Goal: Feedback & Contribution: Contribute content

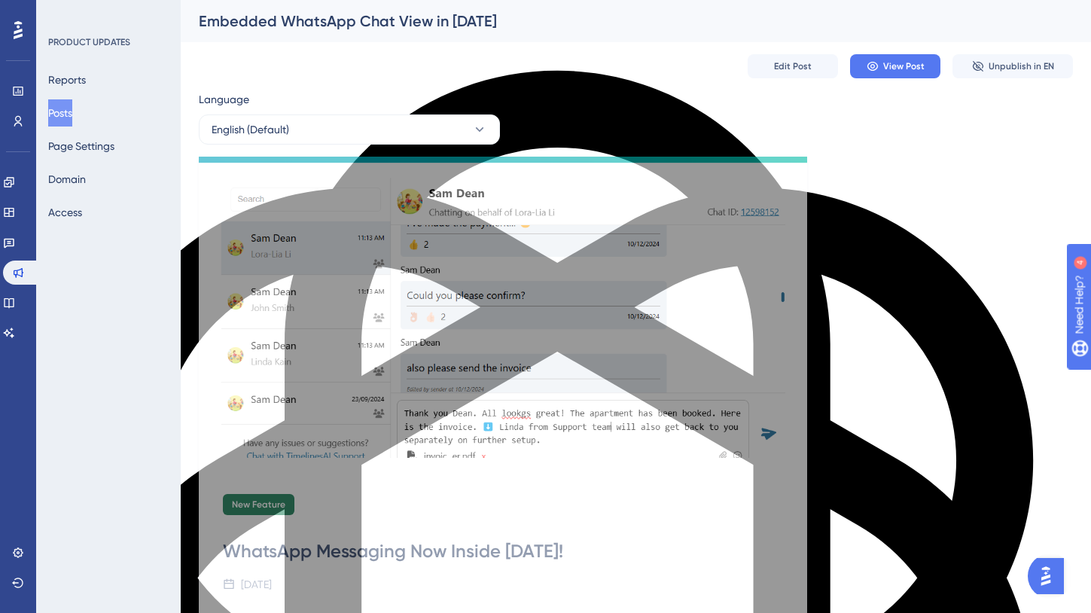
click at [62, 111] on button "Posts" at bounding box center [60, 112] width 24 height 27
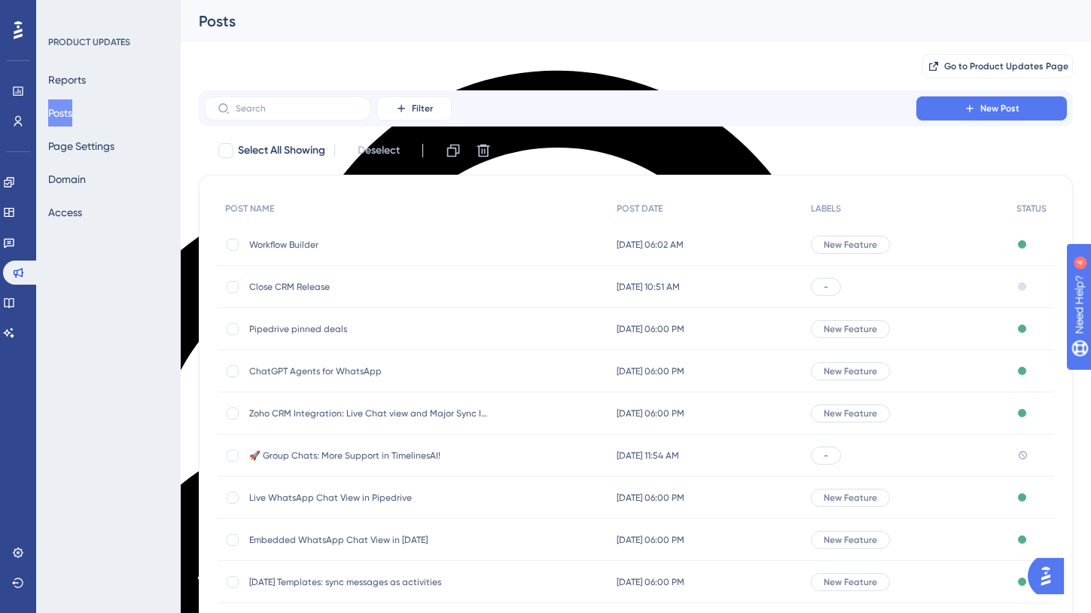
click at [281, 285] on span "Close CRM Release" at bounding box center [369, 287] width 241 height 12
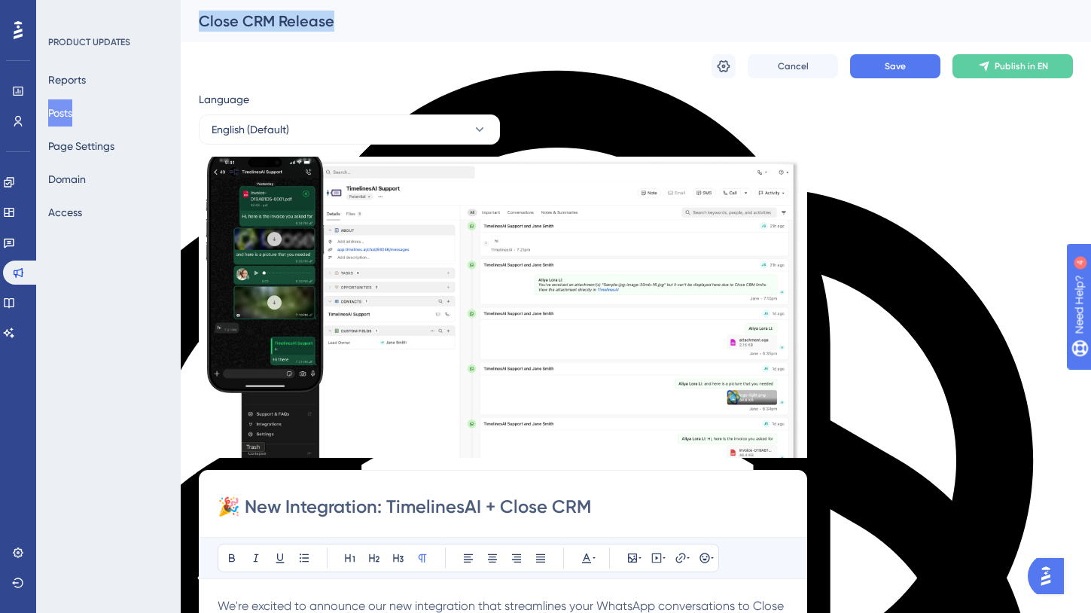
drag, startPoint x: 337, startPoint y: 23, endPoint x: 199, endPoint y: 20, distance: 138.5
type textarea "Close CRM Release"
click at [199, 20] on div "Close CRM Release" at bounding box center [617, 21] width 836 height 21
copy div "Close CRM Release"
click at [339, 30] on div "Close CRM Release" at bounding box center [617, 21] width 836 height 21
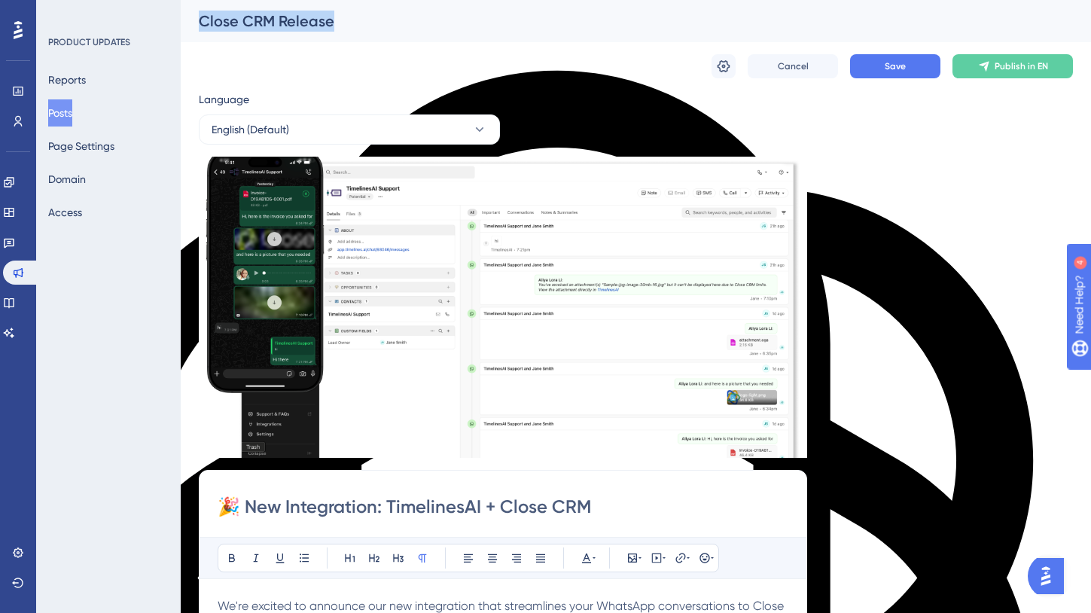
drag, startPoint x: 337, startPoint y: 25, endPoint x: 199, endPoint y: 23, distance: 137.8
click at [199, 23] on div "Close CRM Release" at bounding box center [617, 21] width 836 height 21
copy div "Close CRM Release"
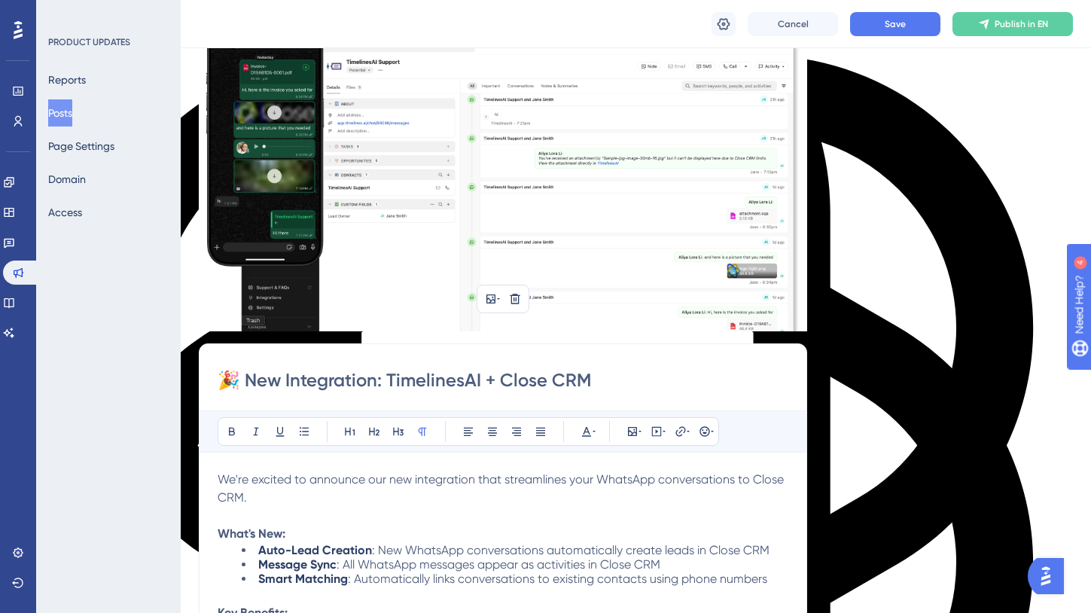
scroll to position [147, 0]
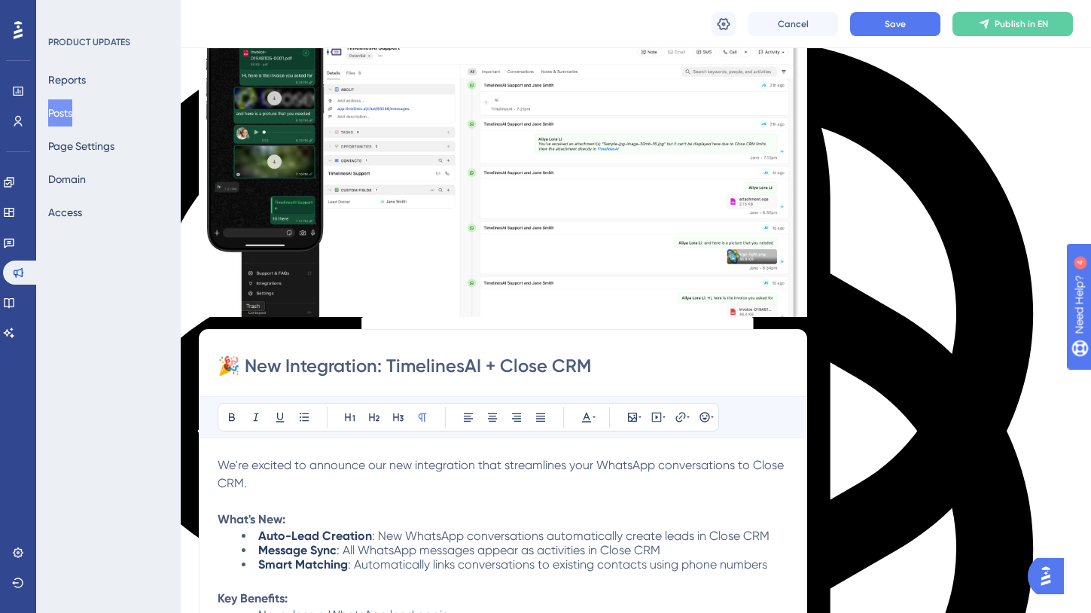
click at [597, 375] on input "🎉 New Integration: TimelinesAI + Close CRM" at bounding box center [503, 366] width 571 height 24
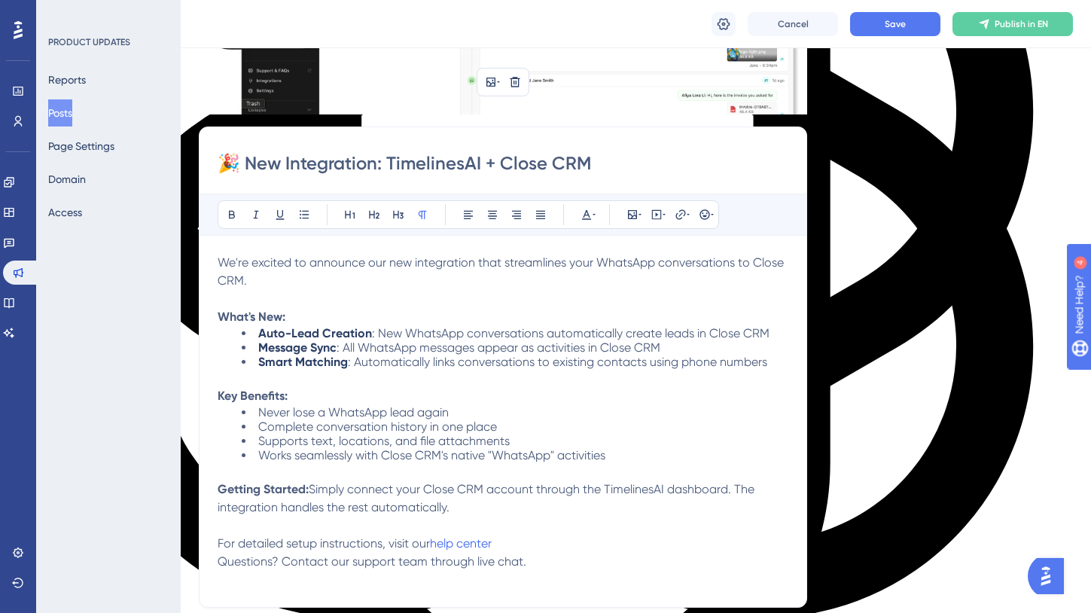
scroll to position [455, 0]
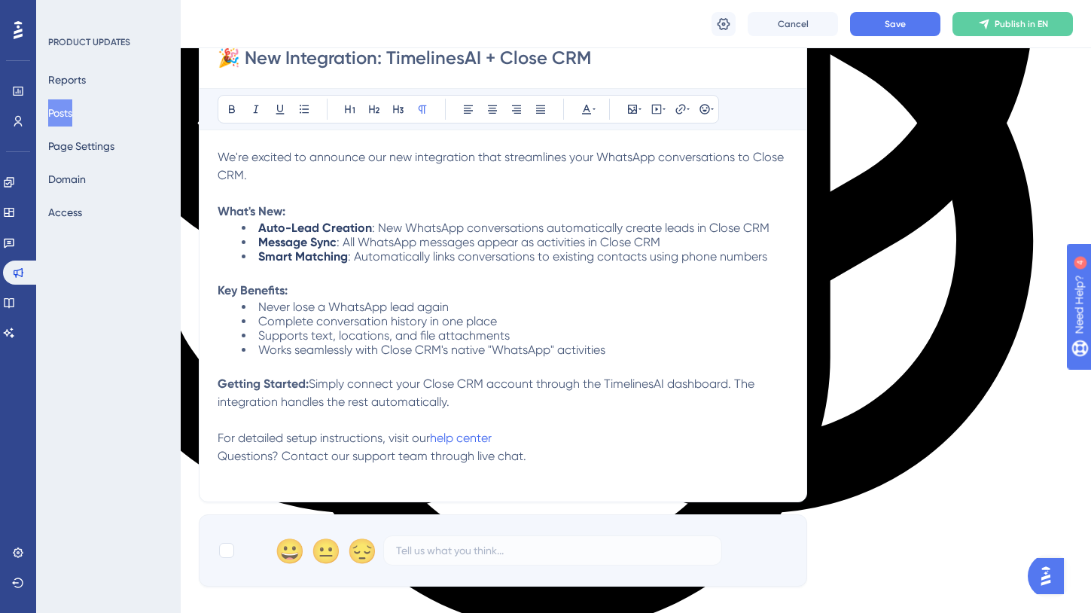
click at [451, 263] on li "Smart Matching : Automatically links conversations to existing contacts using p…" at bounding box center [515, 256] width 546 height 14
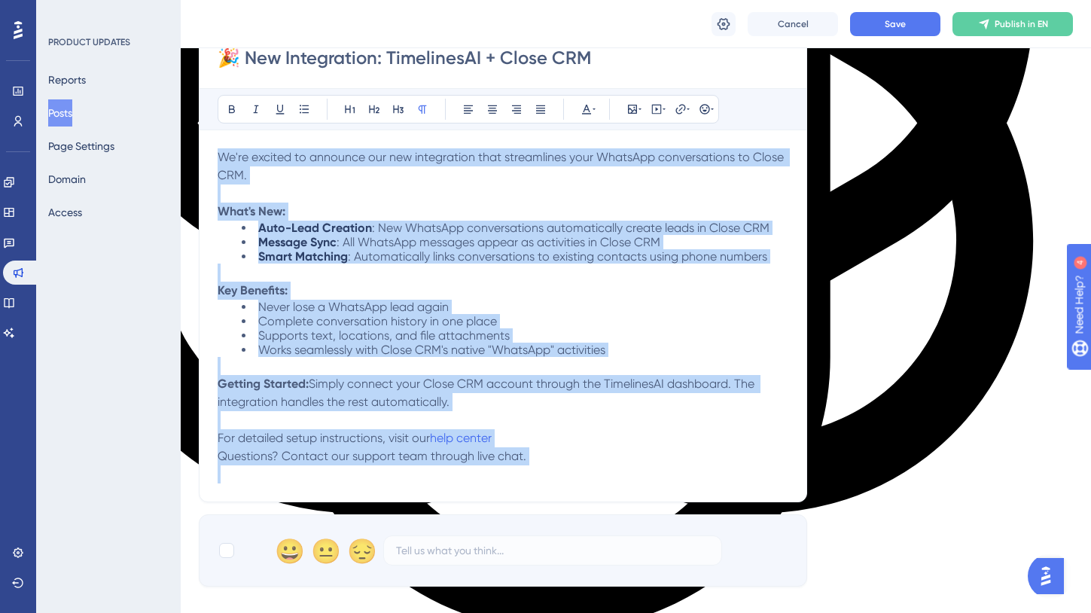
copy div "We're excited to announce our new integration that streamlines your WhatsApp co…"
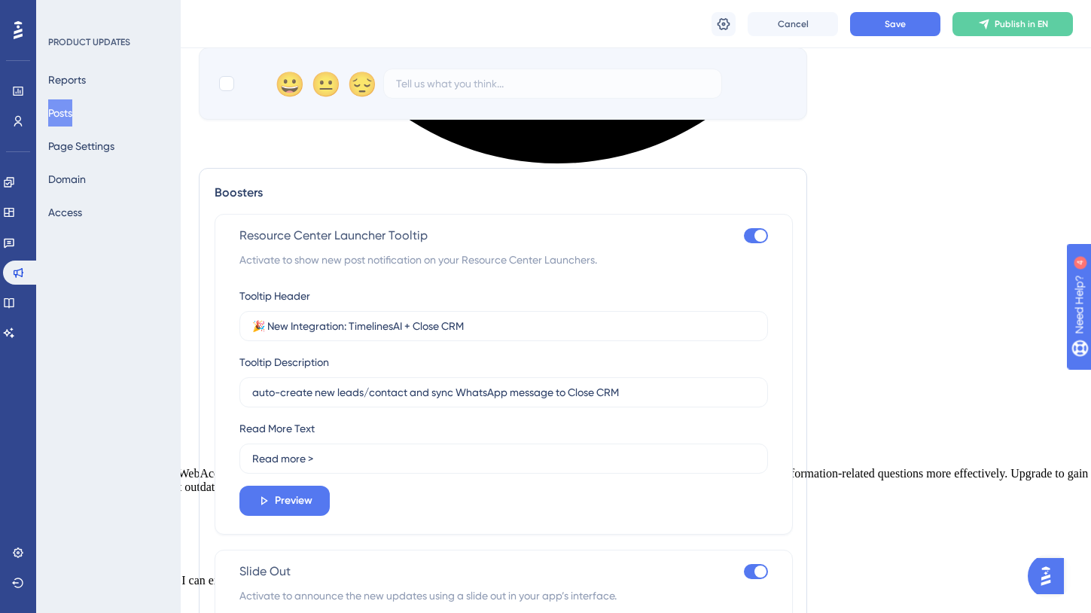
scroll to position [993, 0]
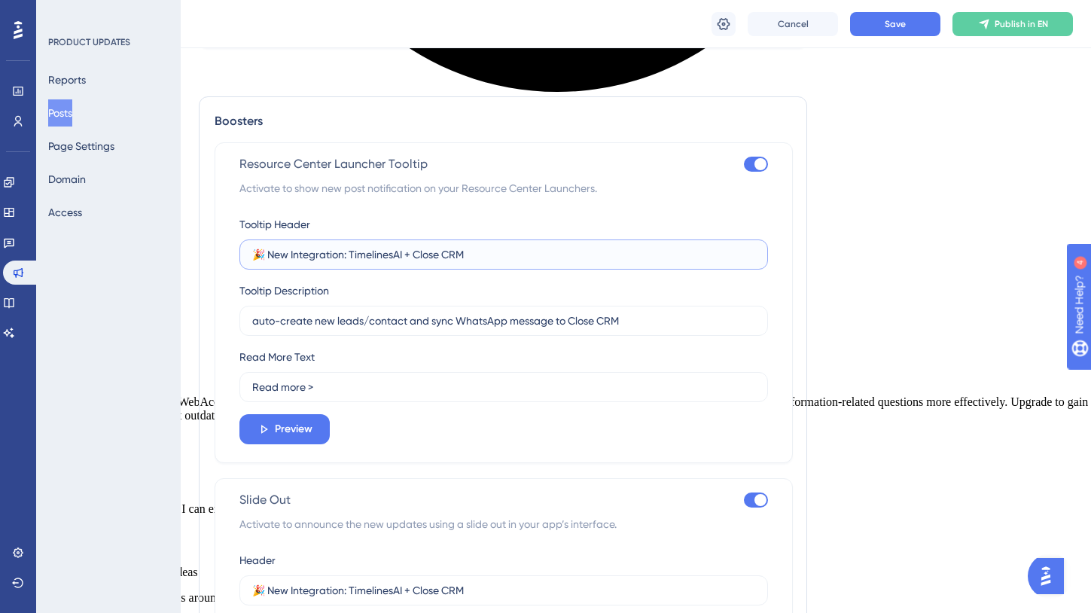
drag, startPoint x: 490, startPoint y: 285, endPoint x: 199, endPoint y: 282, distance: 291.3
click at [199, 282] on div "Boosters Resource Center Launcher Tooltip Activate to show new post notificatio…" at bounding box center [503, 558] width 608 height 924
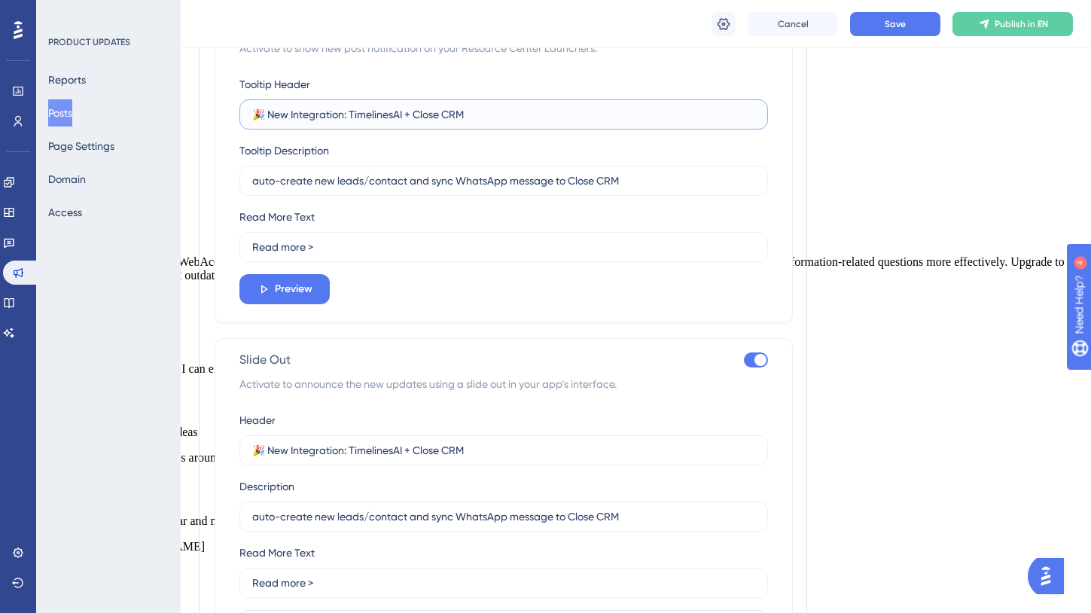
scroll to position [1194, 0]
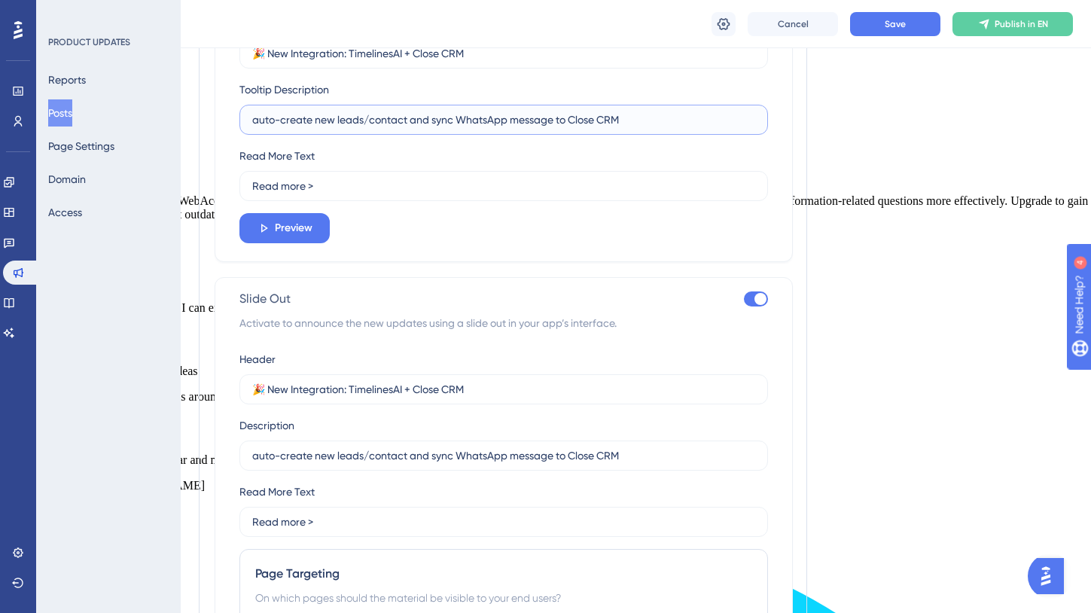
click at [564, 128] on input "auto-create new leads/contact and sync WhatsApp message to Close CRM" at bounding box center [503, 119] width 503 height 17
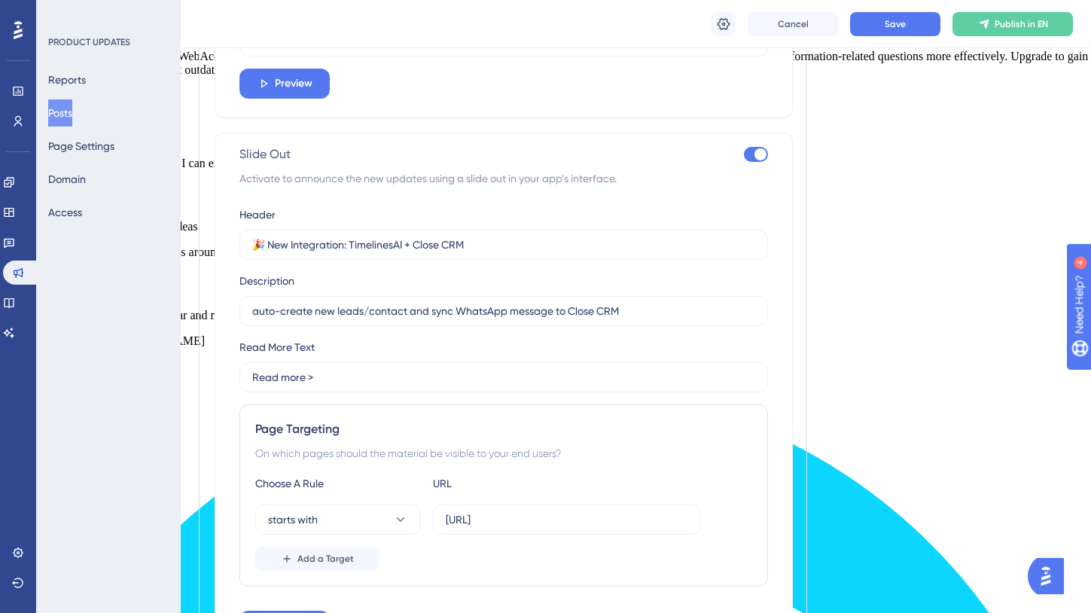
scroll to position [1352, 0]
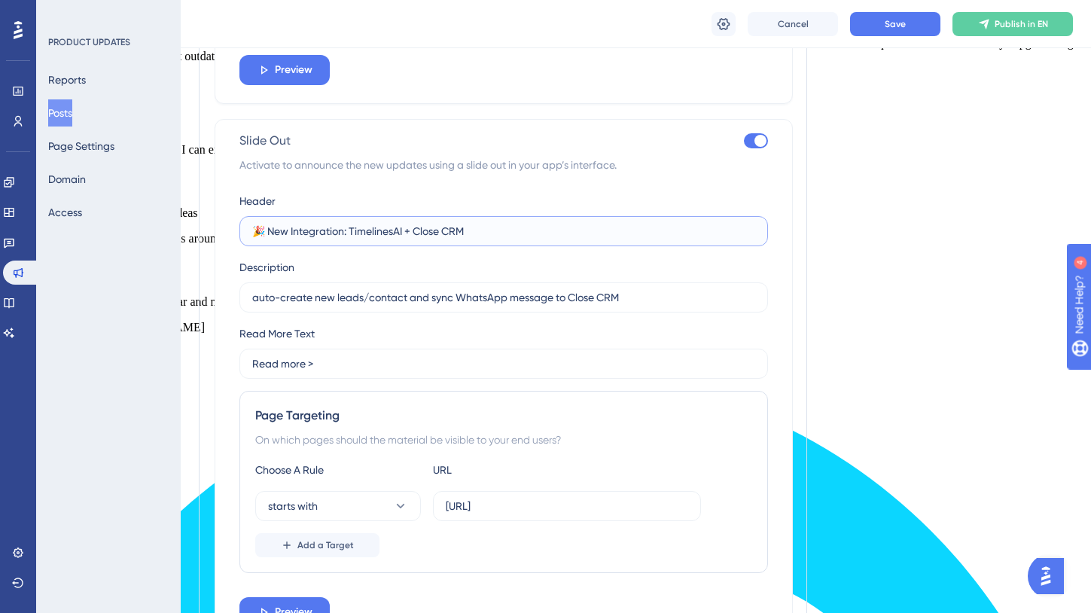
click at [478, 239] on input "🎉 New Integration: TimelinesAI + Close CRM" at bounding box center [503, 231] width 503 height 17
click at [411, 306] on input "auto-create new leads/contact and sync WhatsApp message to Close CRM" at bounding box center [503, 297] width 503 height 17
click at [15, 214] on icon at bounding box center [9, 212] width 12 height 12
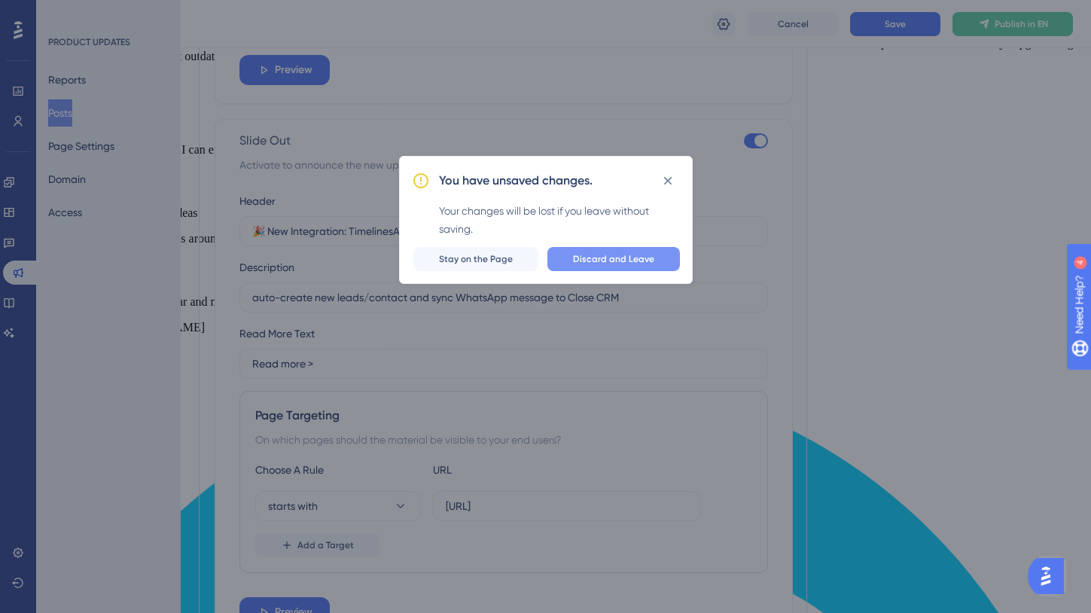
click at [574, 254] on button "Discard and Leave" at bounding box center [613, 259] width 132 height 24
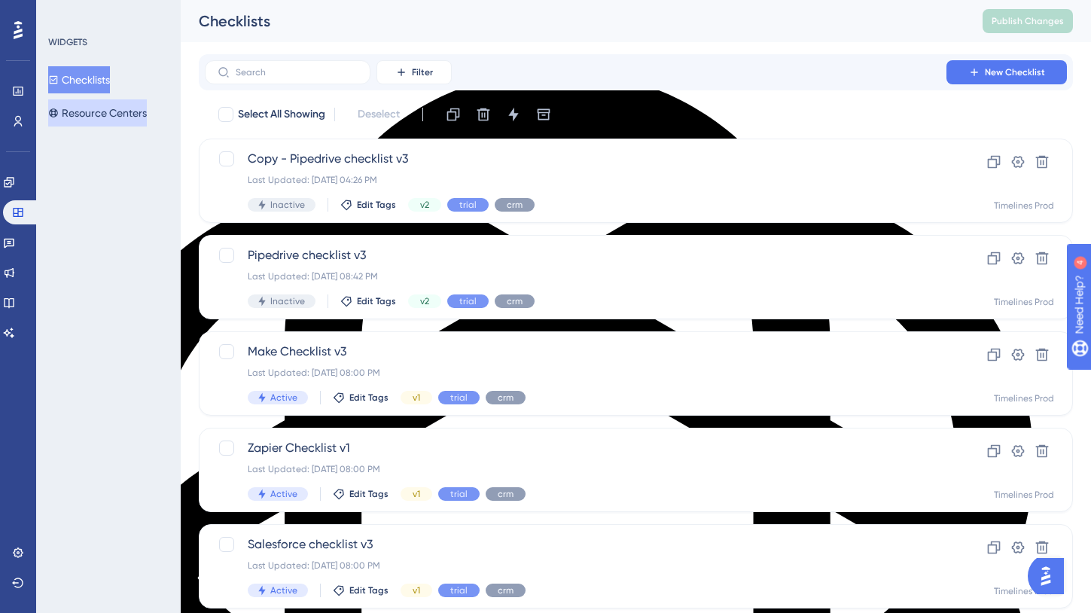
click at [125, 114] on button "Resource Centers" at bounding box center [97, 112] width 99 height 27
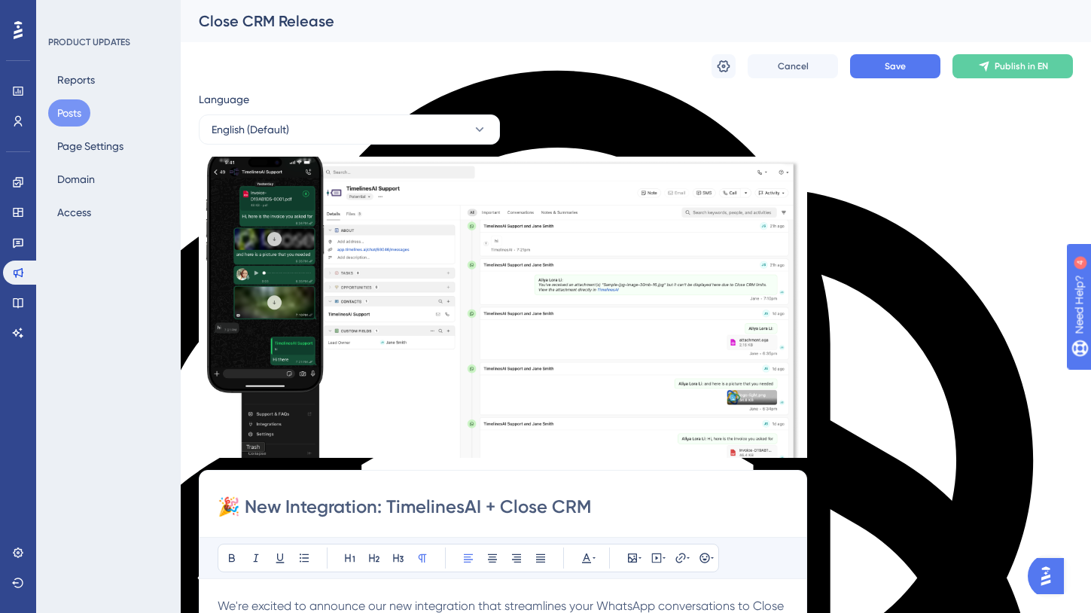
click at [72, 112] on button "Posts" at bounding box center [69, 112] width 42 height 27
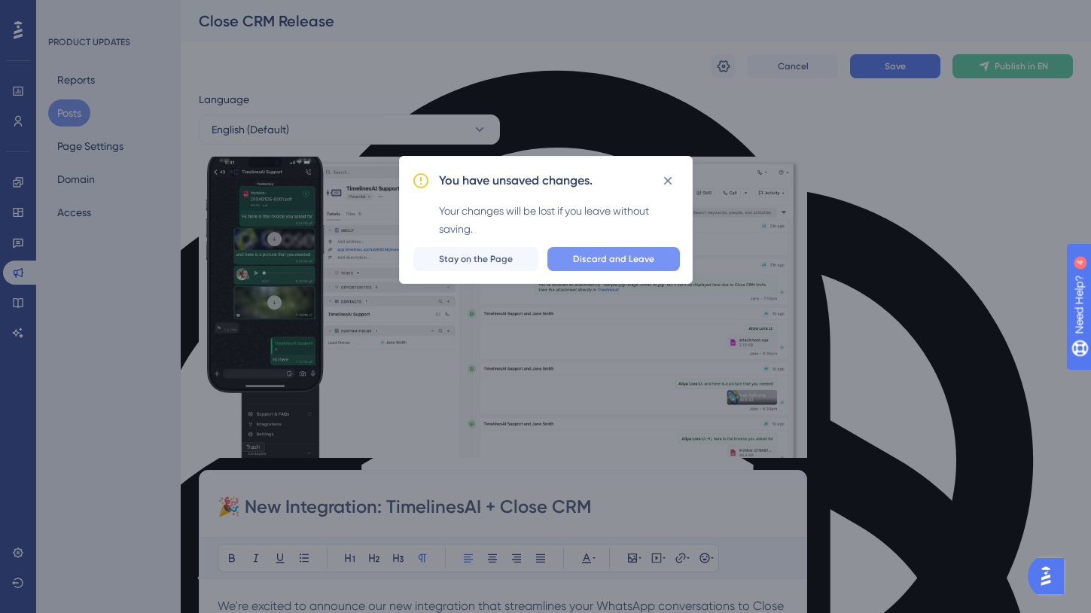
click at [595, 264] on span "Discard and Leave" at bounding box center [613, 259] width 81 height 12
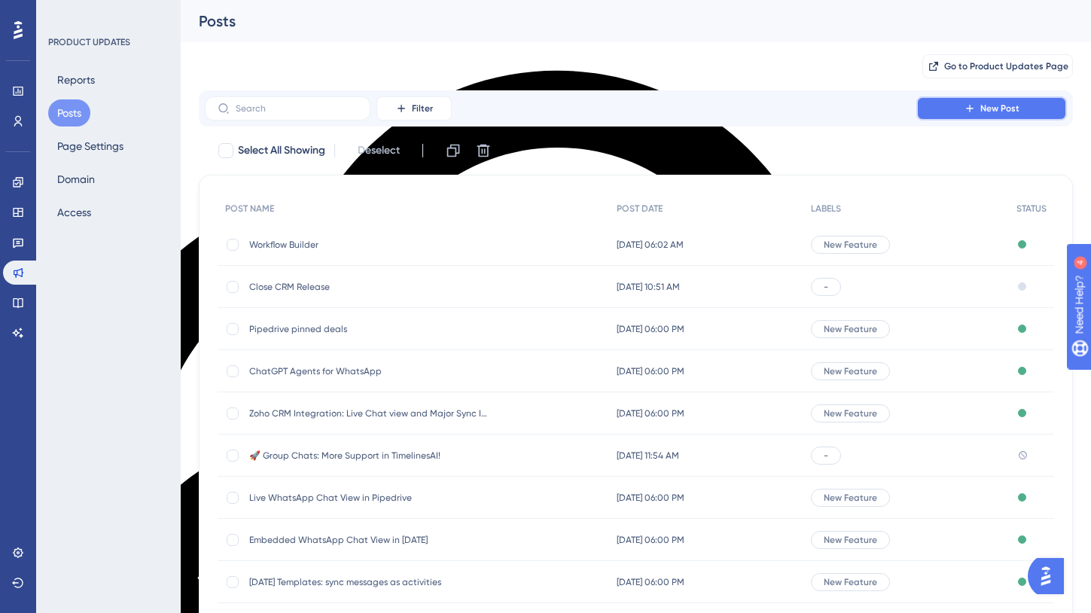
click at [972, 104] on icon at bounding box center [969, 108] width 12 height 12
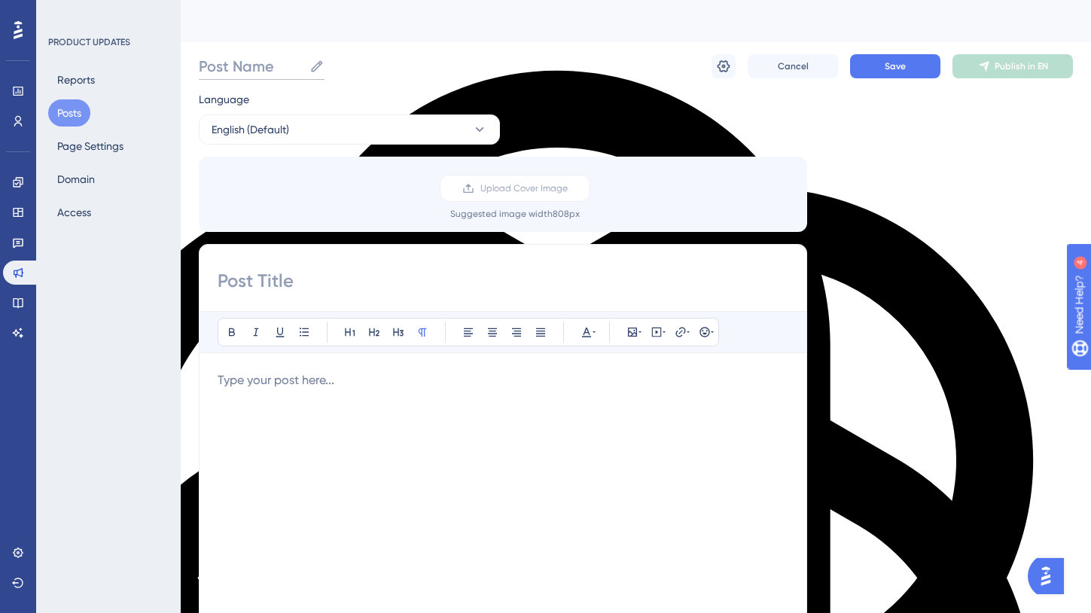
click at [273, 66] on input "Post Name" at bounding box center [251, 66] width 105 height 21
paste input "https://panel.userguiding.com/product-updates/posts/detail/4378"
click at [373, 26] on div "https://panel.userguiding.com/product-updates/posts/detail/4378" at bounding box center [617, 21] width 836 height 21
click at [414, 23] on div "https://panel.userguiding.com/product-updates/posts/detail/4378" at bounding box center [617, 21] width 836 height 21
click at [462, 68] on input "https://panel.userguiding.com/product-updates/posts/detail/4378" at bounding box center [438, 66] width 479 height 21
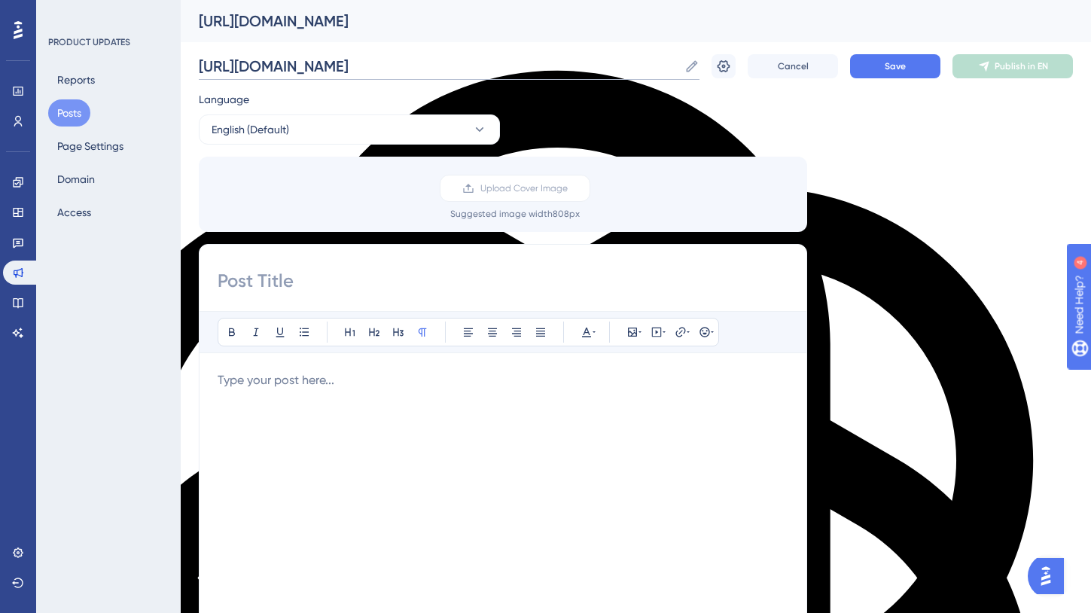
paste input "Close CRM Release"
type input "Close CRM Release"
click at [395, 278] on input at bounding box center [503, 281] width 571 height 24
paste input "🎉 New Integration: TimelinesAI + Close CRM"
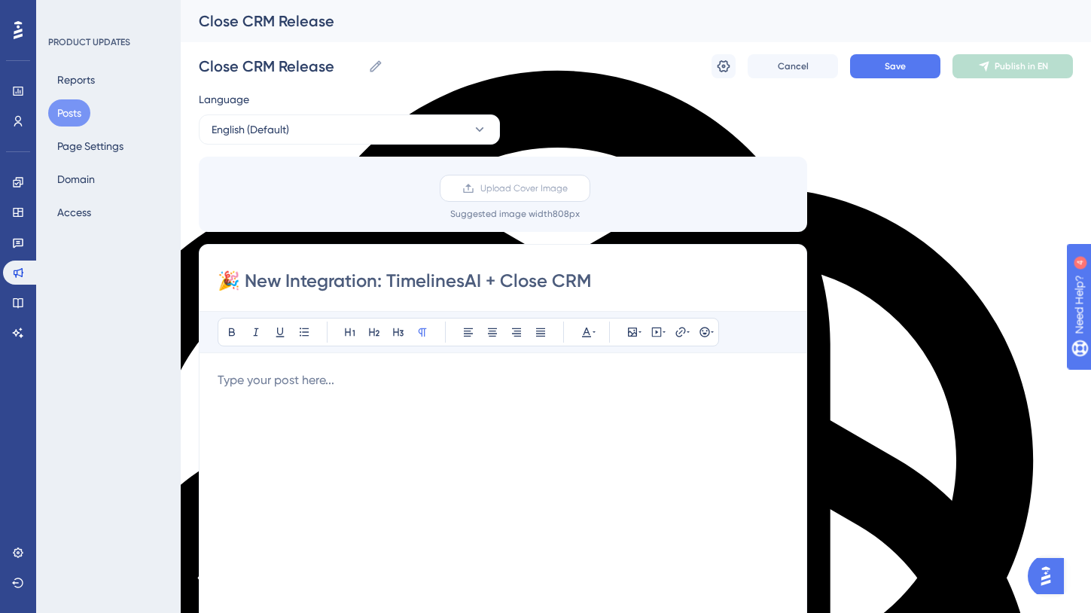
type input "🎉 New Integration: TimelinesAI + Close CRM"
click at [492, 192] on span "Upload Cover Image" at bounding box center [523, 188] width 87 height 12
click at [568, 188] on input "Upload Cover Image" at bounding box center [568, 188] width 0 height 0
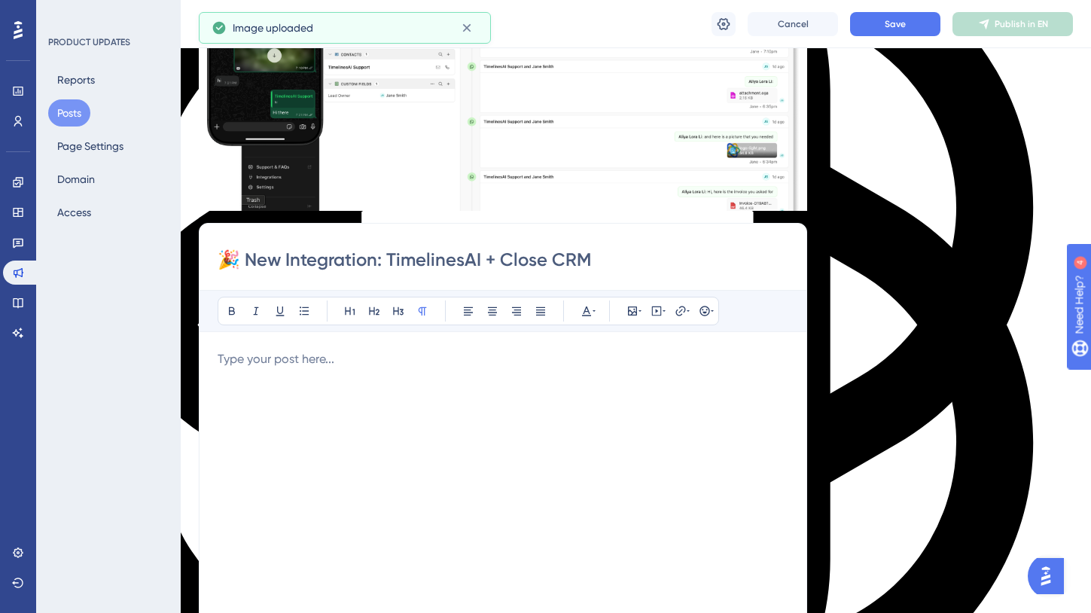
click at [512, 394] on div at bounding box center [503, 515] width 571 height 331
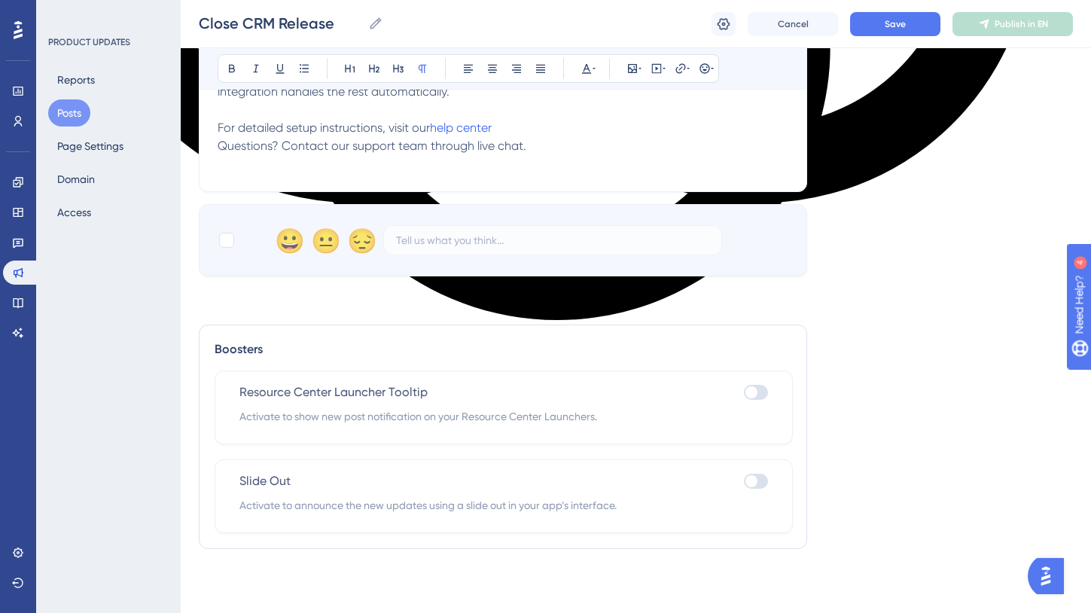
scroll to position [790, 0]
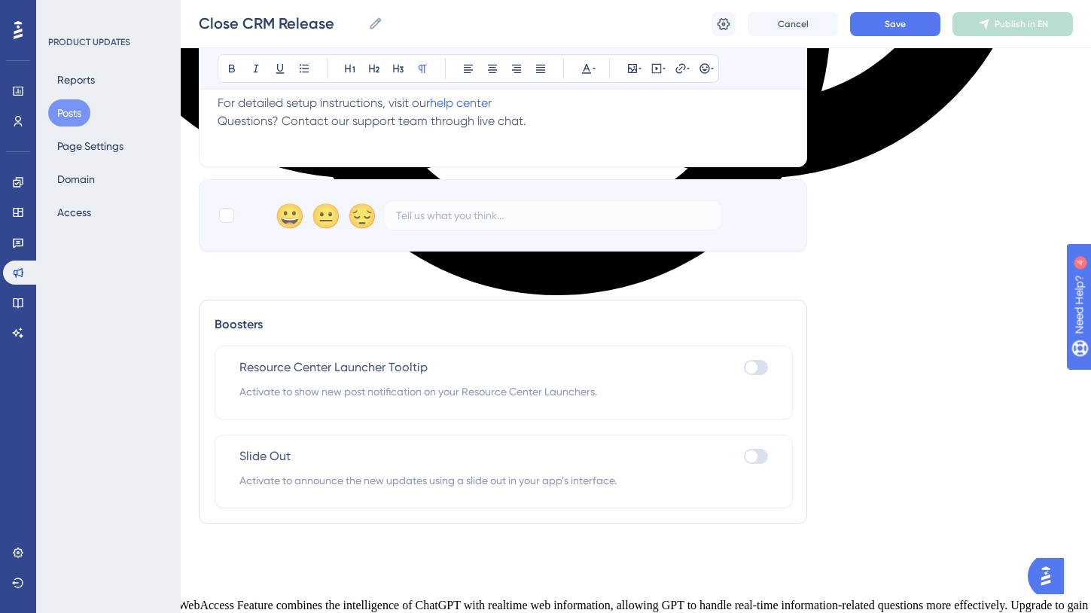
click at [761, 375] on div at bounding box center [756, 367] width 24 height 15
click at [744, 368] on input "checkbox" at bounding box center [743, 367] width 1 height 1
checkbox input "true"
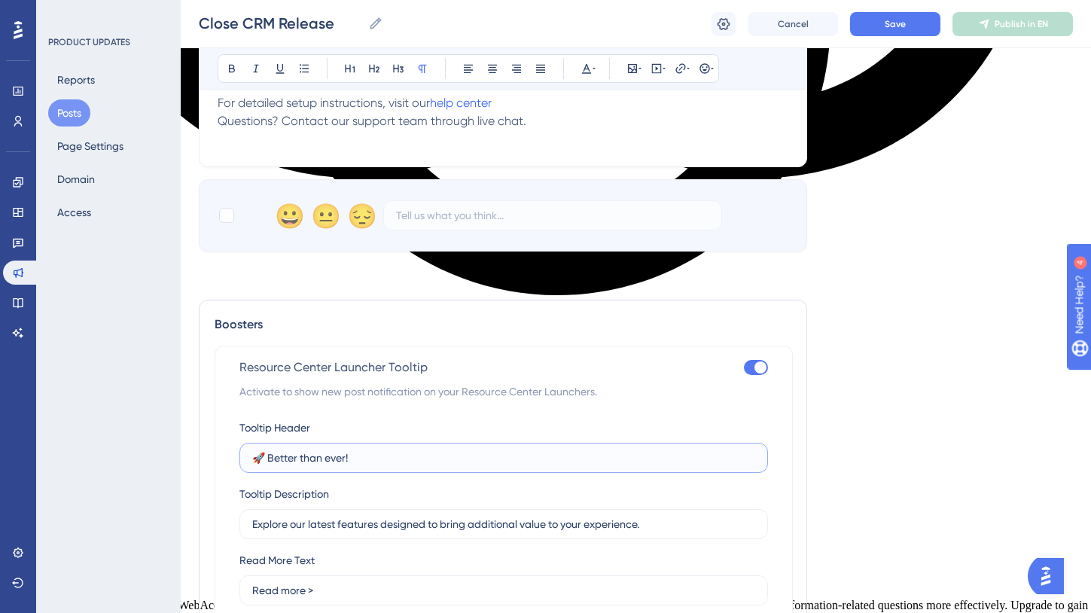
click at [445, 466] on input "🚀 Better than ever!" at bounding box center [503, 457] width 503 height 17
paste input "New Integration: TimelinesAI + Close CRM"
type input "🎉 New Integration: TimelinesAI + Close CRM"
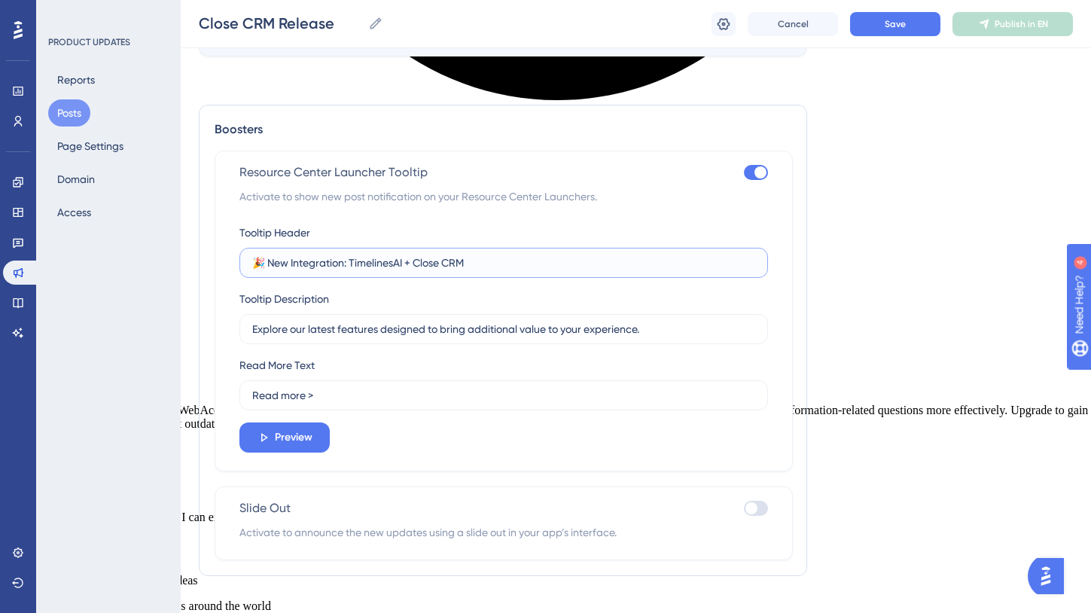
scroll to position [1006, 0]
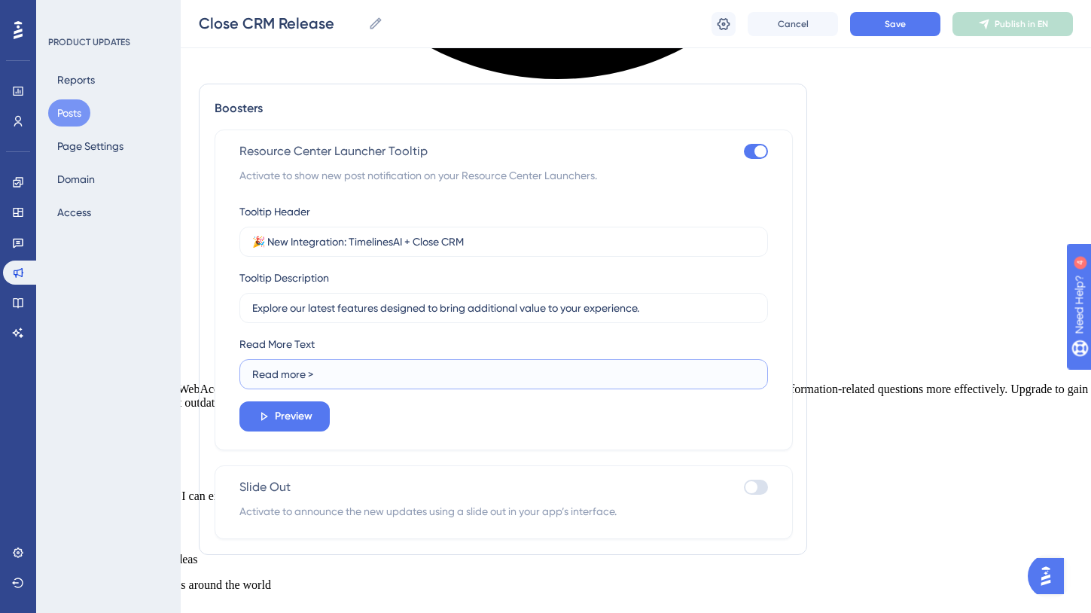
click at [482, 382] on input "Read more >" at bounding box center [503, 374] width 503 height 17
click at [549, 316] on input "Explore our latest features designed to bring additional value to your experien…" at bounding box center [503, 308] width 503 height 17
paste input "auto-create new leads/contact and sync WhatsApp message to Close CRM"
type input "auto-create new leads/contact and sync WhatsApp message to Close CRM"
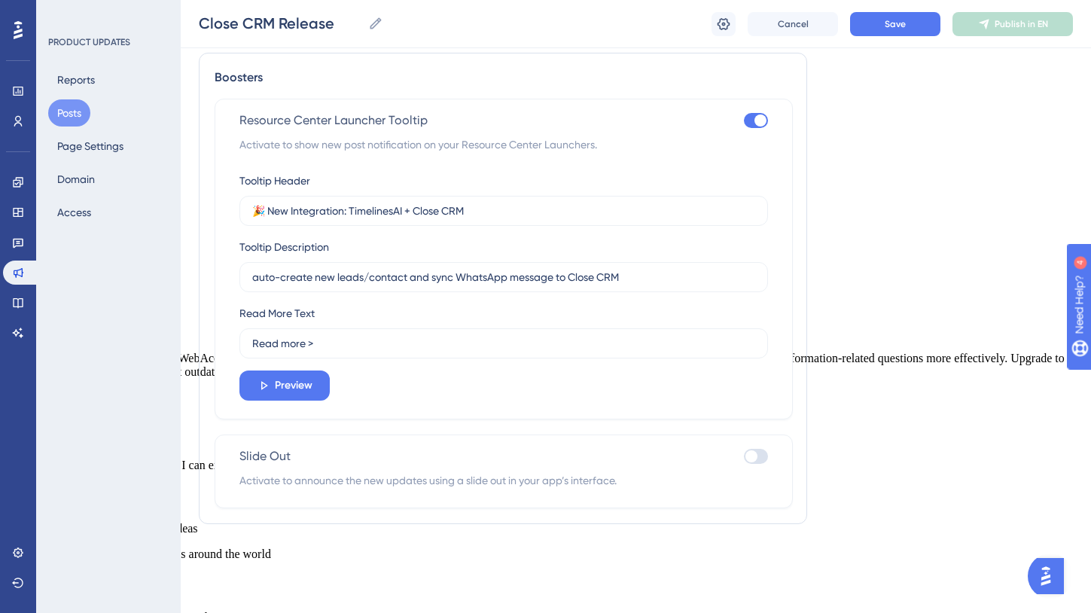
click at [764, 464] on div at bounding box center [756, 456] width 24 height 15
click at [744, 457] on input "checkbox" at bounding box center [743, 456] width 1 height 1
checkbox input "true"
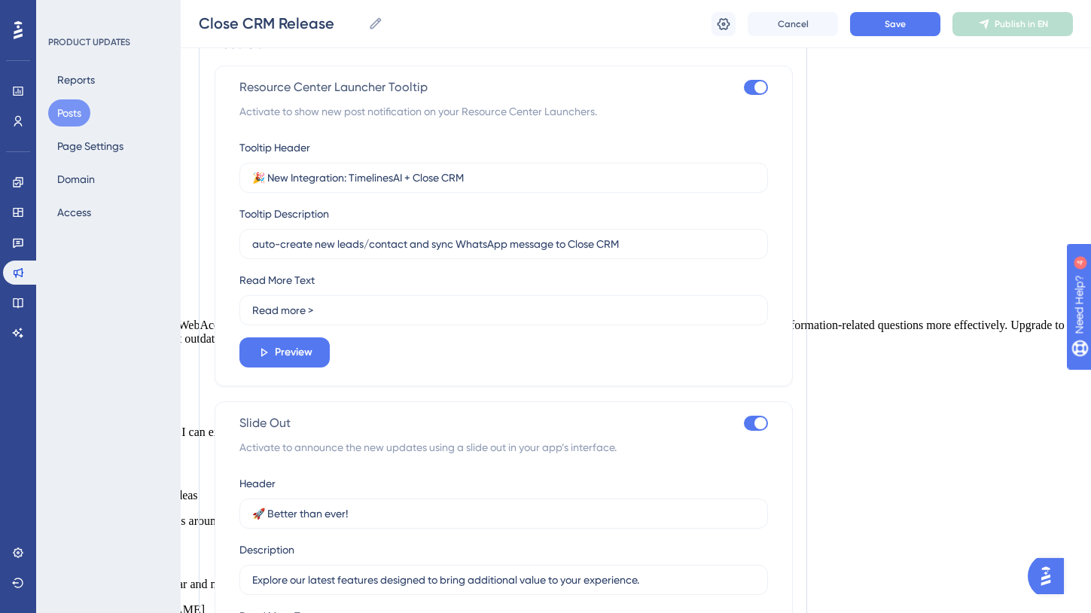
scroll to position [1122, 0]
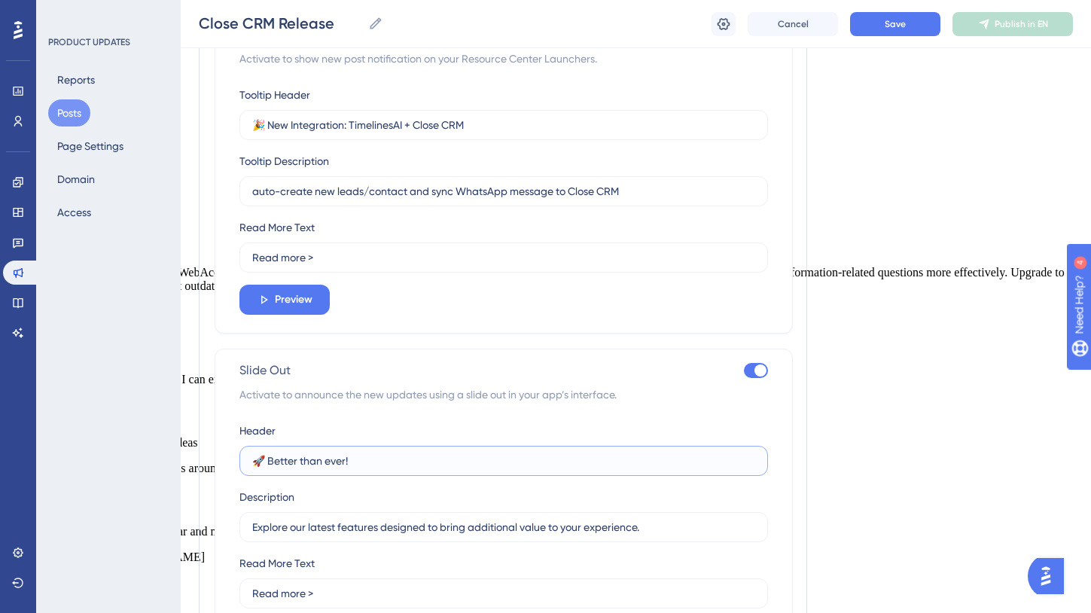
click at [489, 469] on input "🚀 Better than ever!" at bounding box center [503, 460] width 503 height 17
paste input "New Integration: TimelinesAI + Close CRM"
type input "🎉 New Integration: TimelinesAI + Close CRM"
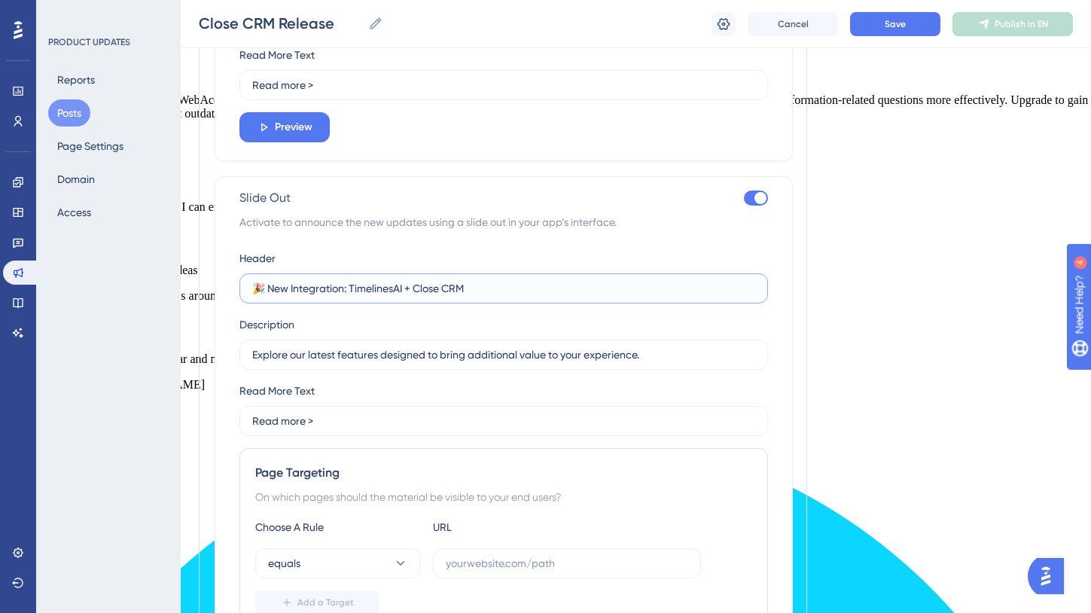
scroll to position [1396, 0]
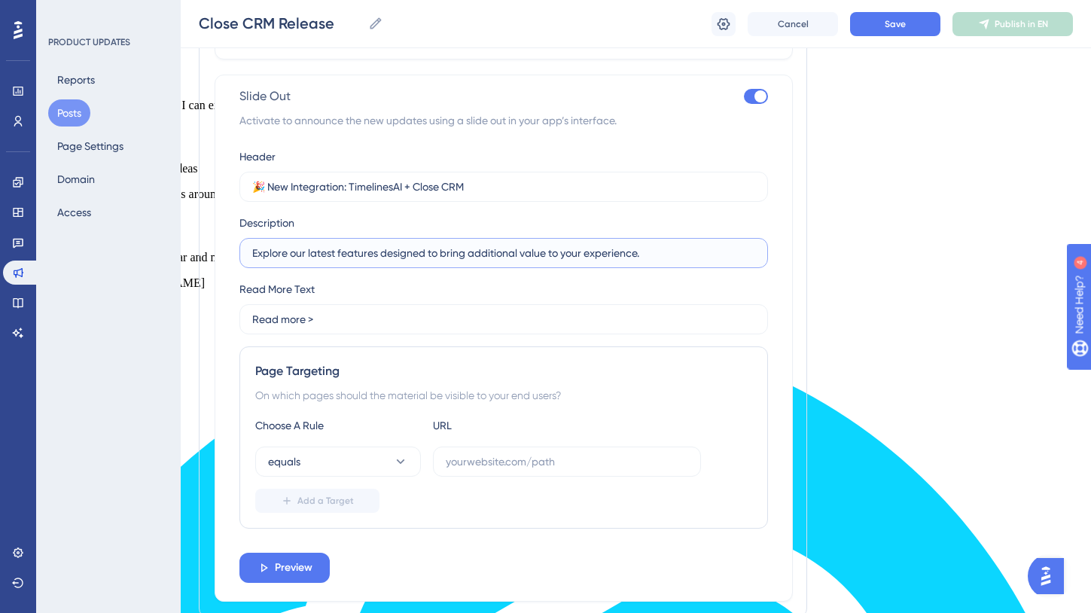
click at [469, 261] on input "Explore our latest features designed to bring additional value to your experien…" at bounding box center [503, 253] width 503 height 17
paste input "auto-create new leads/contact and sync WhatsApp message to Close CRM"
type input "auto-create new leads/contact and sync WhatsApp message to Close CRM"
click at [312, 583] on button "Preview" at bounding box center [284, 567] width 90 height 30
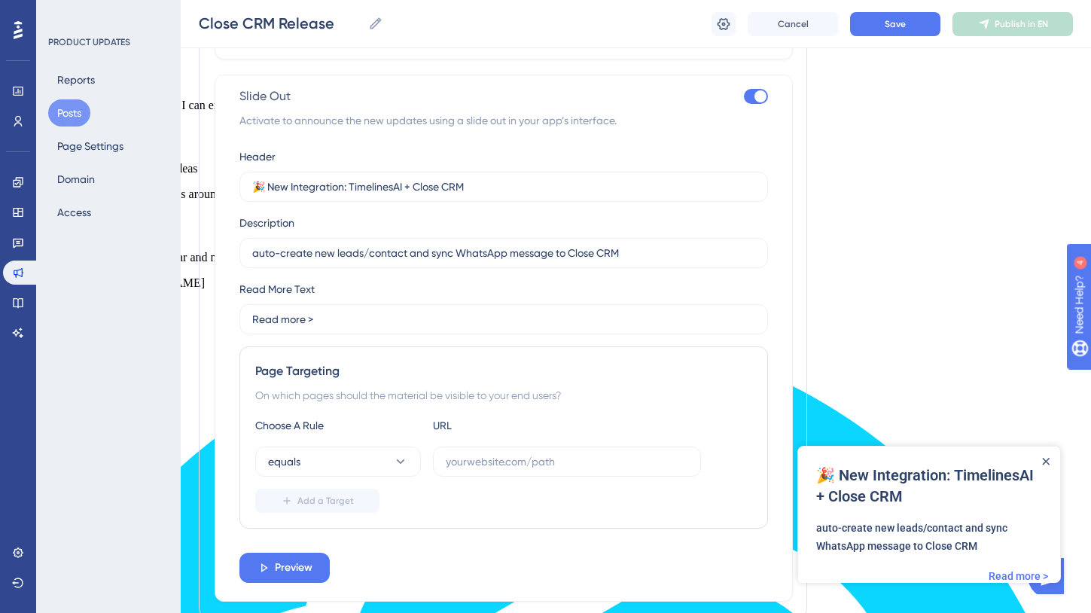
click at [1047, 456] on div "Close Announcement" at bounding box center [1046, 461] width 8 height 14
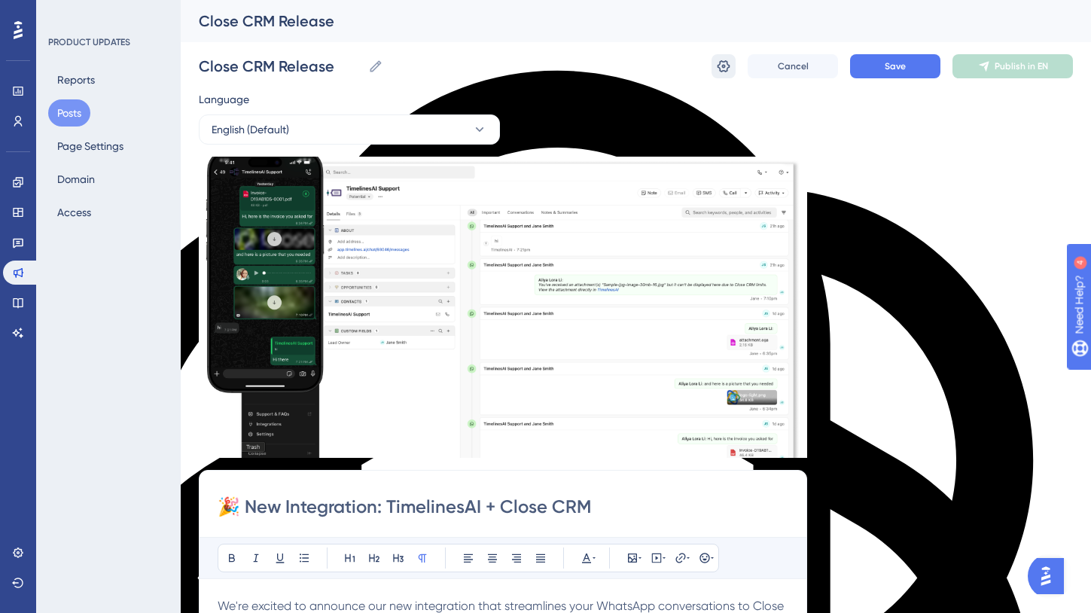
click at [720, 66] on icon at bounding box center [723, 66] width 15 height 15
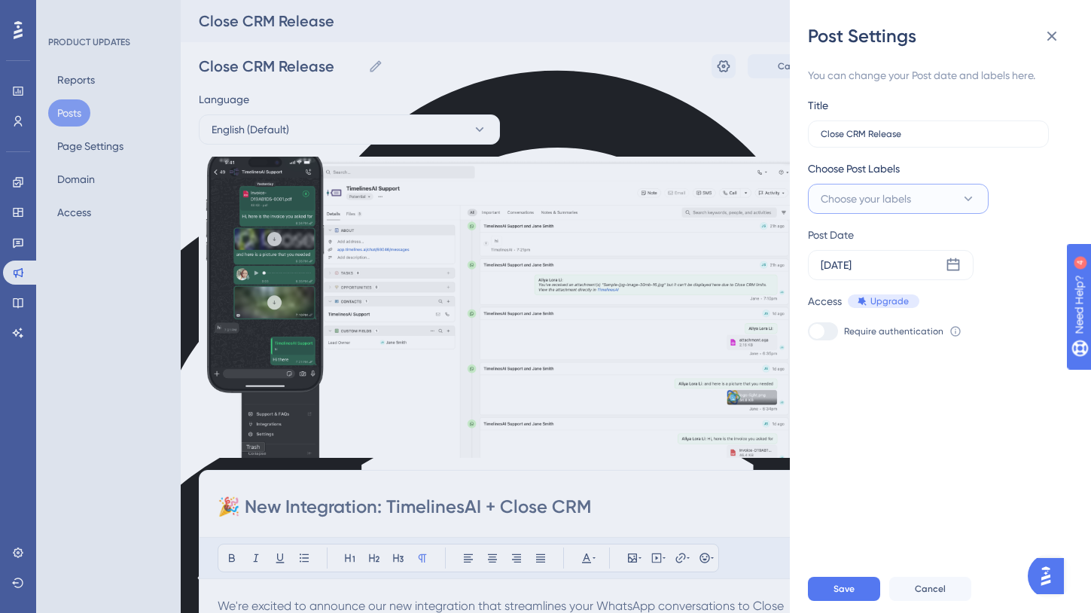
click at [866, 196] on span "Choose your labels" at bounding box center [865, 199] width 90 height 18
click at [830, 321] on div at bounding box center [825, 321] width 12 height 12
checkbox input "true"
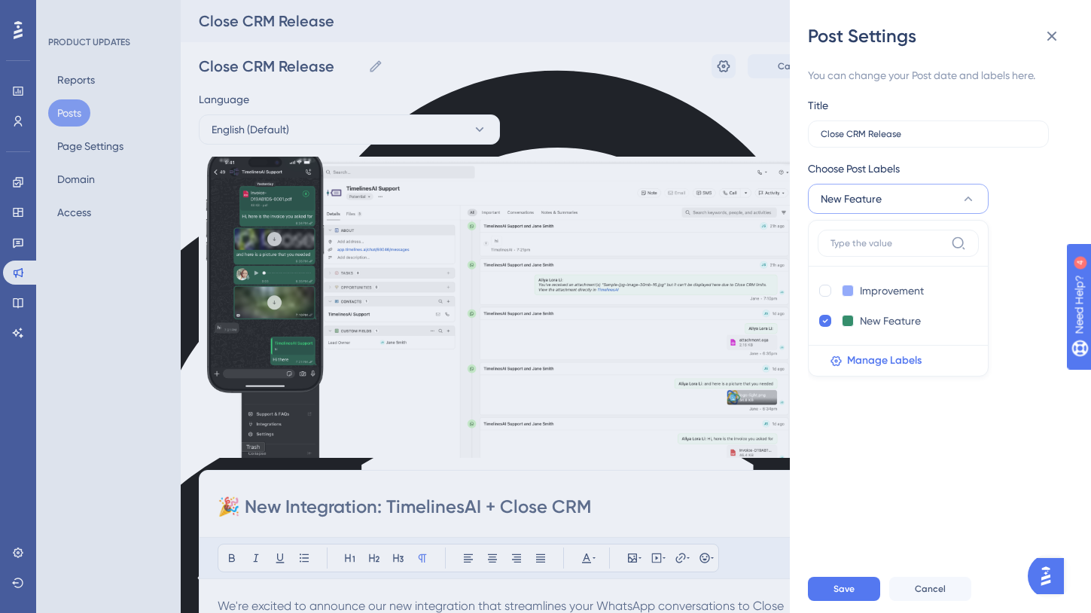
click at [1003, 182] on div "Choose Post Labels New Feature Improvement Improvement New Feature New Feature …" at bounding box center [934, 187] width 253 height 54
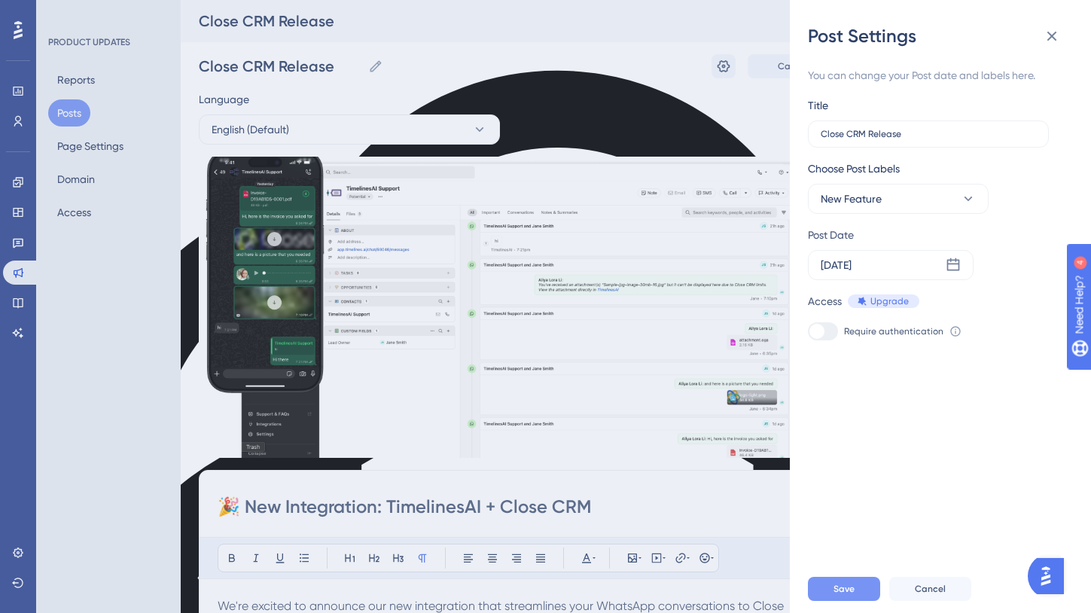
click at [831, 580] on button "Save" at bounding box center [844, 589] width 72 height 24
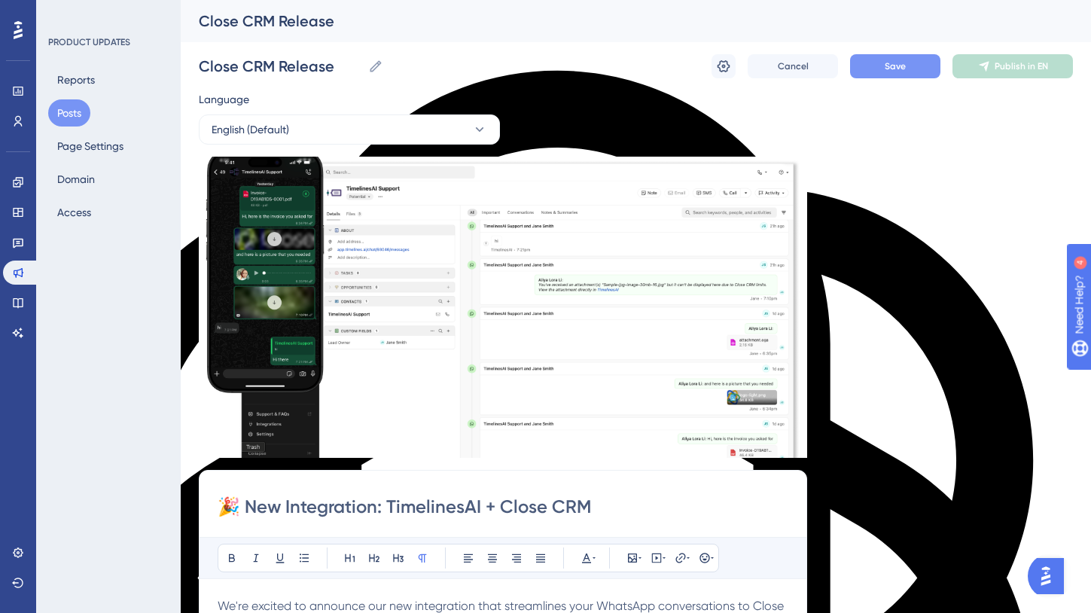
click at [892, 72] on button "Save" at bounding box center [895, 66] width 90 height 24
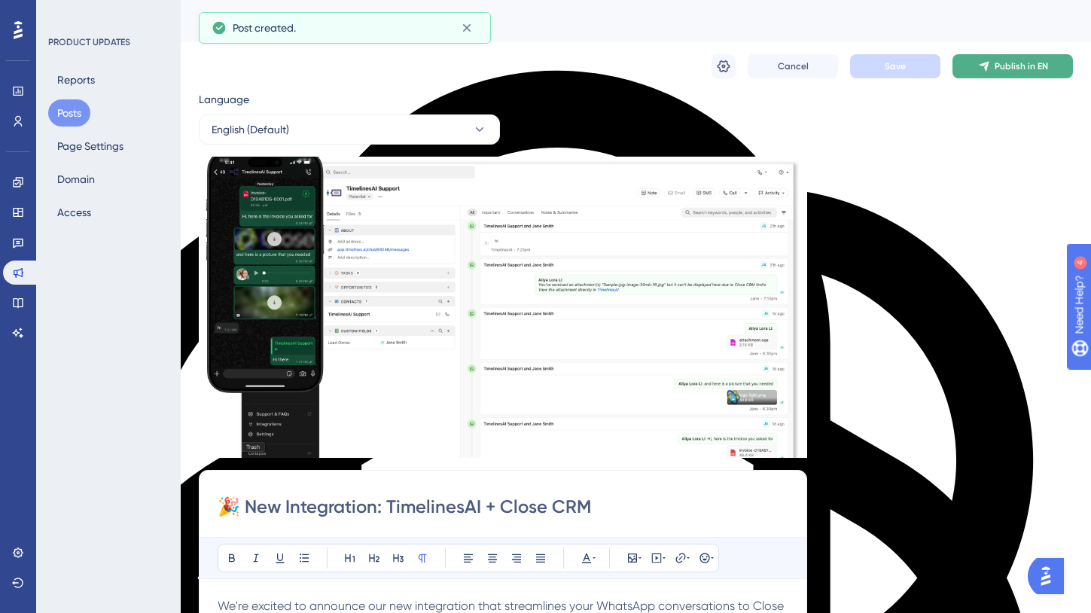
click at [1000, 68] on span "Publish in EN" at bounding box center [1020, 66] width 53 height 12
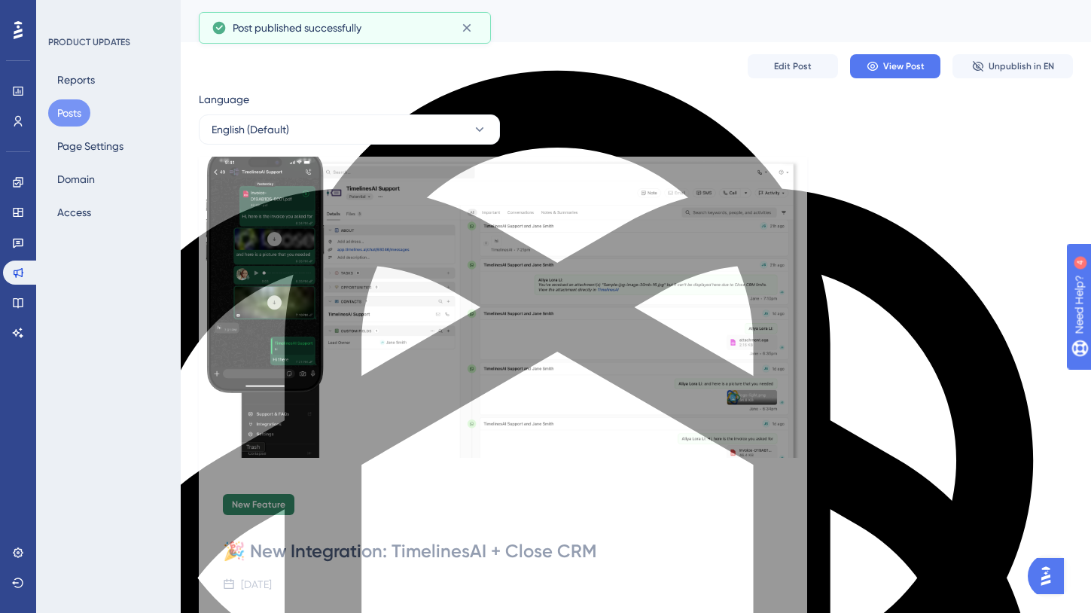
click at [70, 108] on button "Posts" at bounding box center [69, 112] width 42 height 27
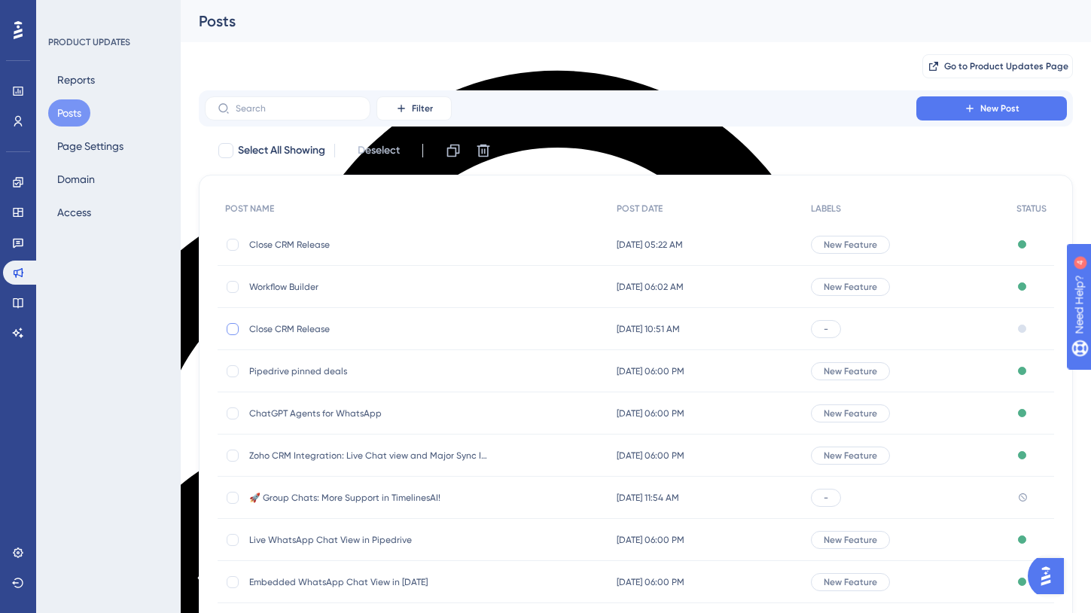
click at [232, 327] on div at bounding box center [233, 329] width 12 height 12
checkbox input "true"
click at [484, 152] on icon at bounding box center [483, 150] width 15 height 15
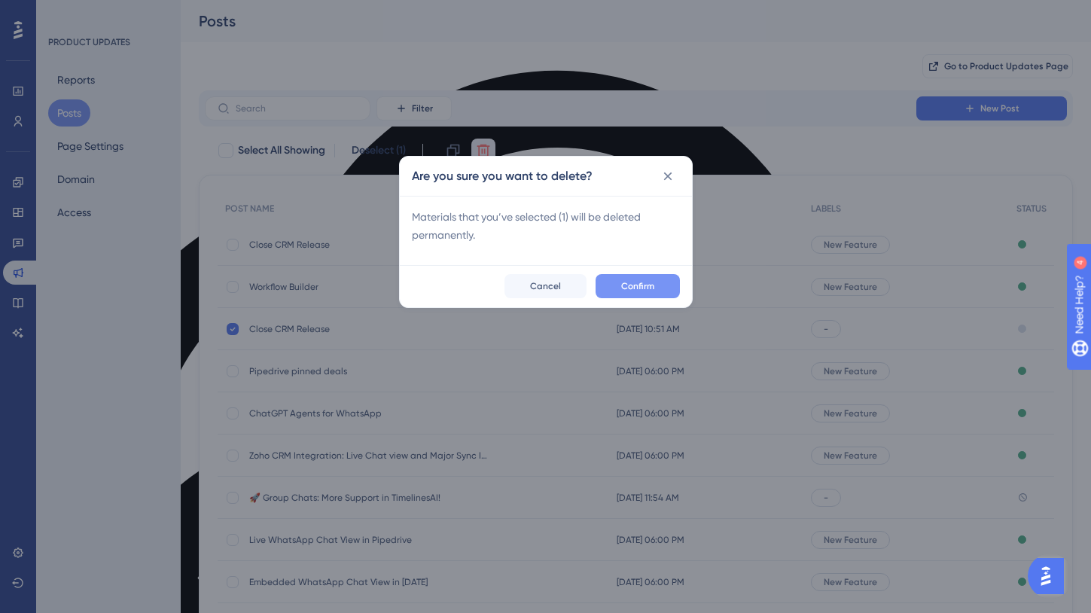
click at [610, 285] on button "Confirm" at bounding box center [637, 286] width 84 height 24
